Goal: Navigation & Orientation: Find specific page/section

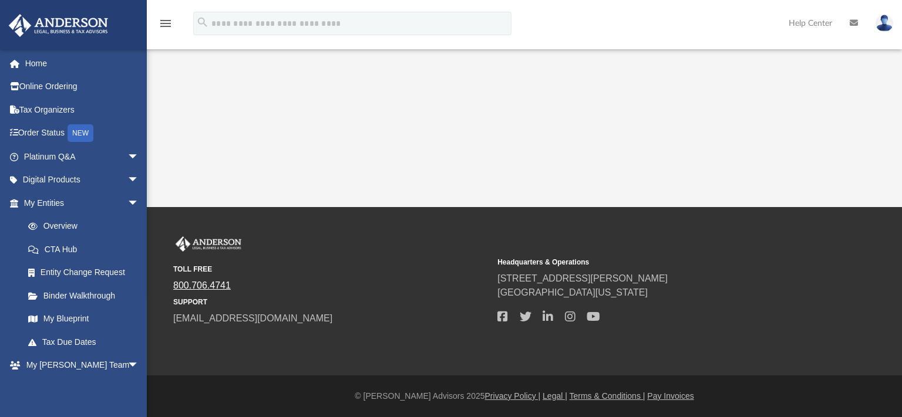
click at [222, 287] on link "800.706.4741" at bounding box center [202, 286] width 58 height 10
click at [546, 86] on div "App charlesdeandds@gmail.com Sign Out charlesdeandds@gmail.com Home Online Orde…" at bounding box center [451, 103] width 902 height 207
click at [58, 156] on link "Platinum Q&A arrow_drop_down" at bounding box center [82, 156] width 149 height 23
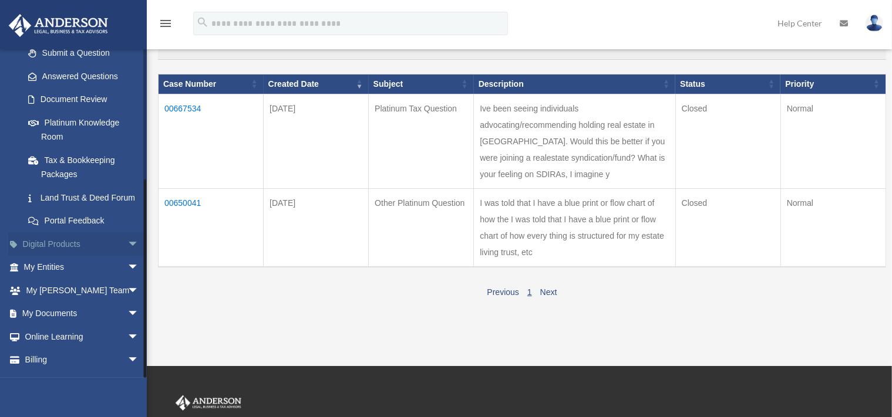
scroll to position [207, 0]
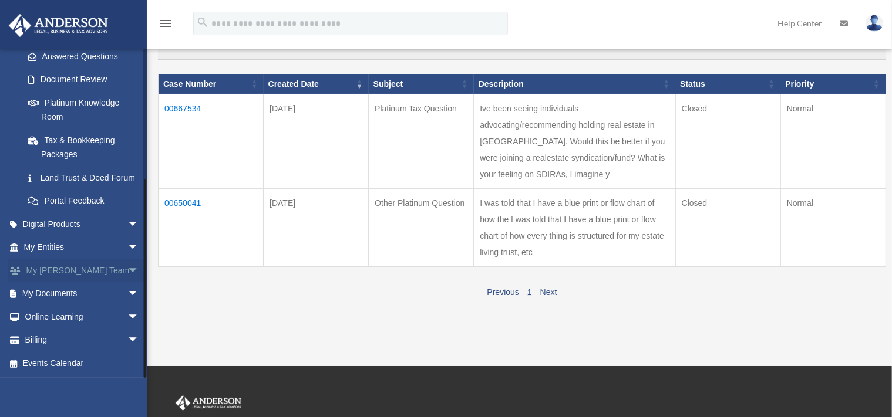
click at [93, 269] on link "My [PERSON_NAME] Team arrow_drop_down" at bounding box center [82, 270] width 149 height 23
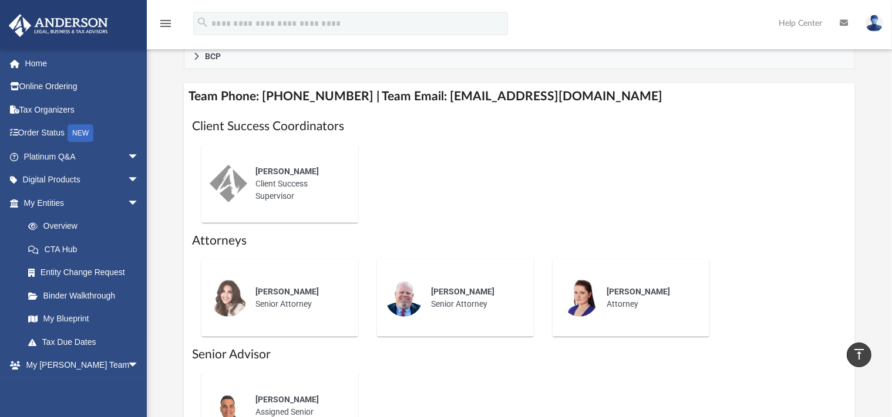
scroll to position [372, 0]
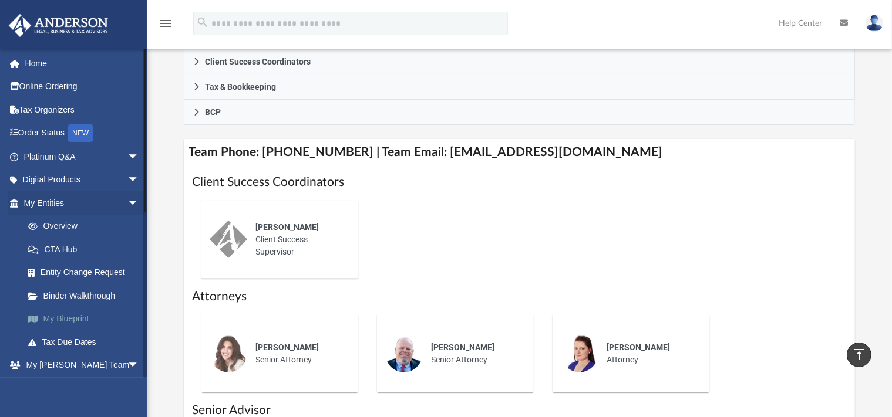
click at [79, 319] on link "My Blueprint" at bounding box center [86, 319] width 140 height 23
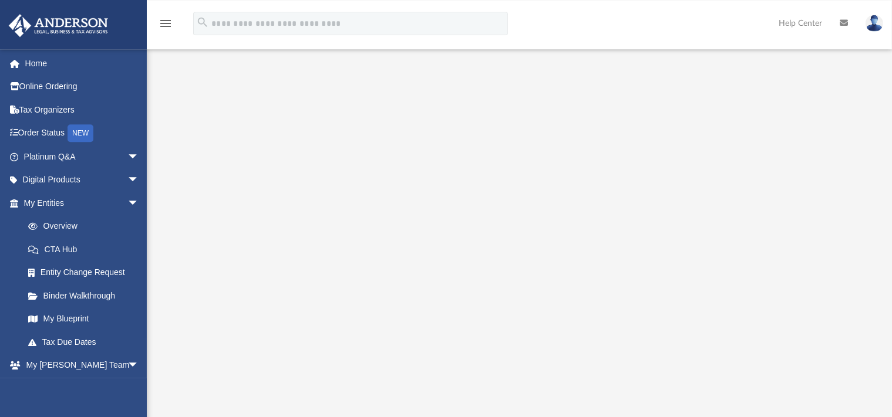
scroll to position [124, 0]
